Goal: Contribute content

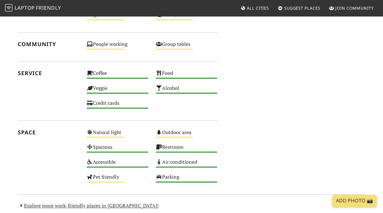
scroll to position [310, 0]
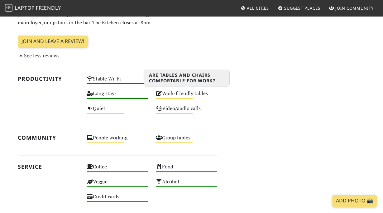
click at [195, 93] on div "Work-friendly tables Medium" at bounding box center [186, 96] width 69 height 15
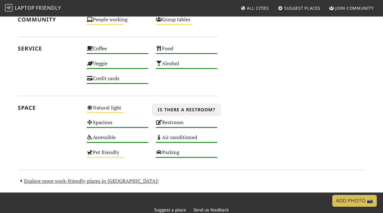
scroll to position [466, 0]
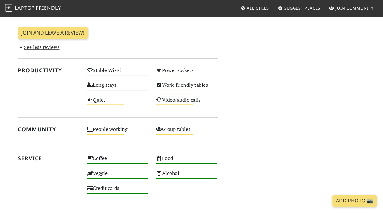
scroll to position [436, 0]
